Goal: Find specific page/section: Find specific page/section

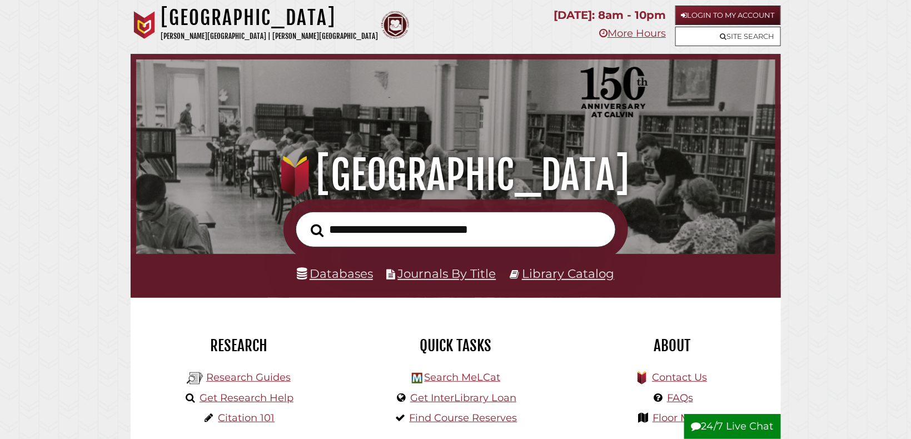
scroll to position [211, 634]
click at [732, 16] on link "Login to My Account" at bounding box center [729, 15] width 106 height 19
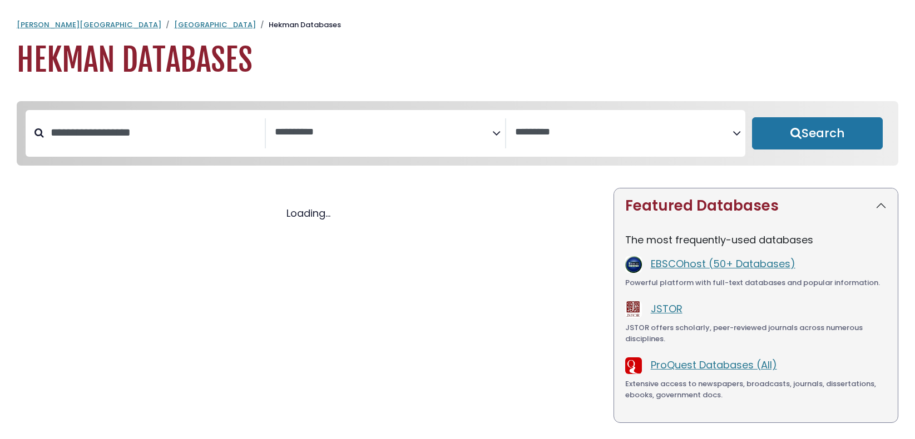
select select "Database Subject Filter"
select select "Database Vendors Filter"
select select "Database Subject Filter"
select select "Database Vendors Filter"
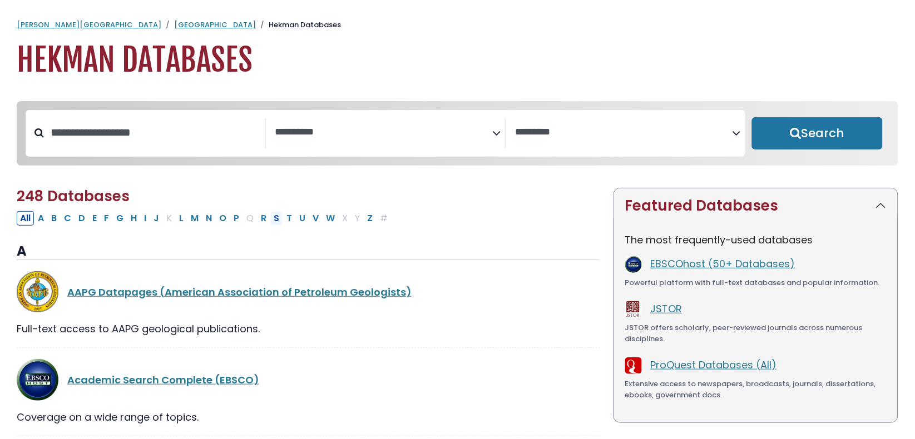
click at [277, 222] on button "S" at bounding box center [276, 218] width 12 height 14
select select "Database Subject Filter"
select select "Database Vendors Filter"
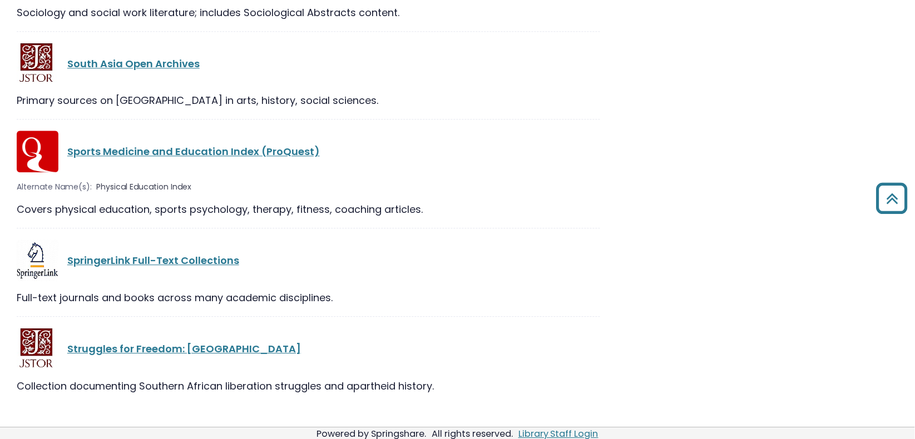
scroll to position [1756, 0]
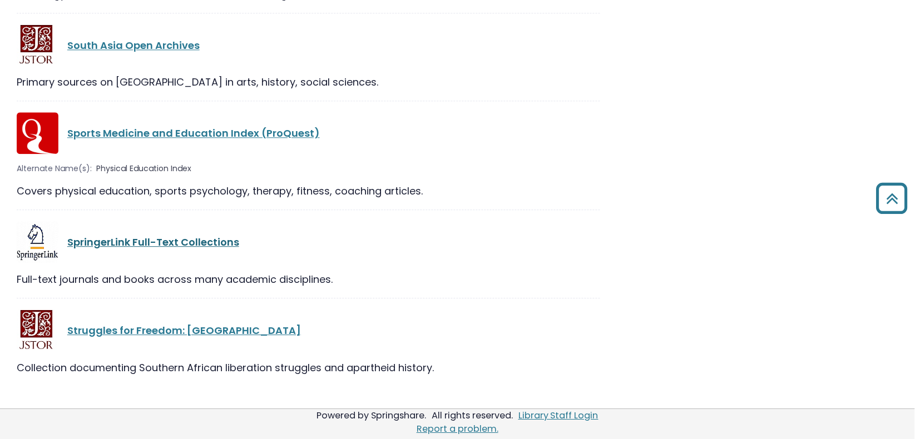
click at [188, 242] on link "SpringerLink Full-Text Collections" at bounding box center [153, 242] width 172 height 14
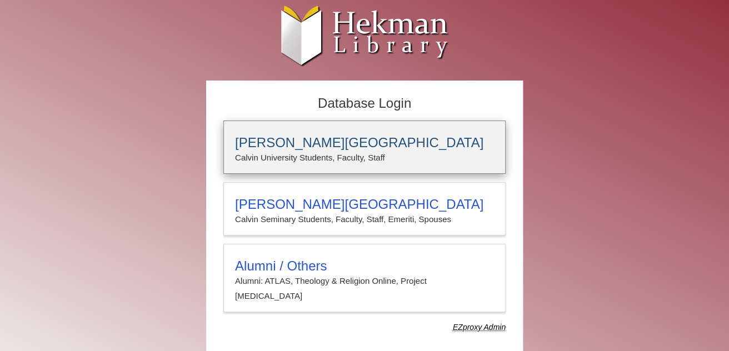
type input "****"
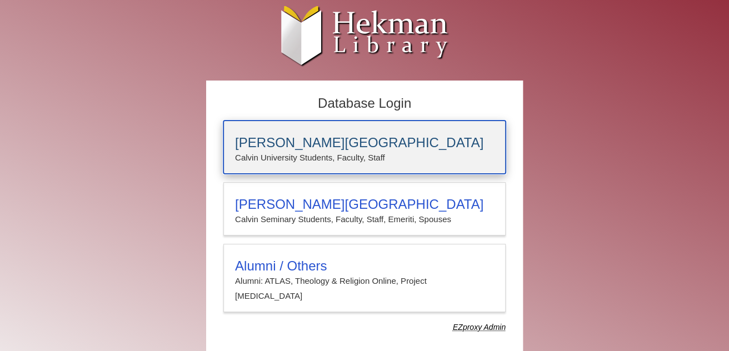
click at [287, 151] on p "Calvin University Students, Faculty, Staff" at bounding box center [364, 158] width 259 height 14
